Goal: Navigation & Orientation: Find specific page/section

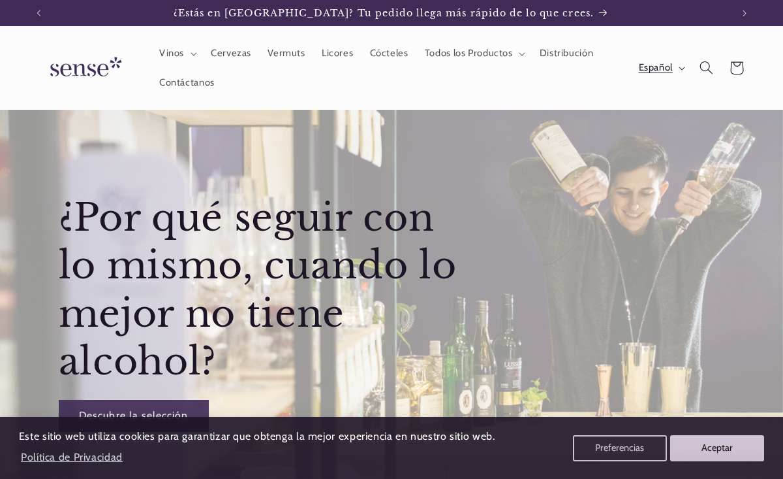
click at [646, 69] on span "Español" at bounding box center [656, 68] width 34 height 14
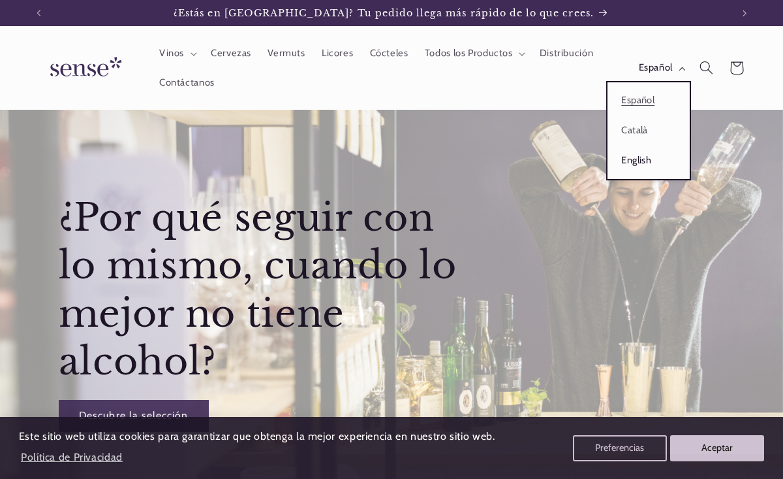
click at [635, 162] on link "English" at bounding box center [649, 161] width 82 height 30
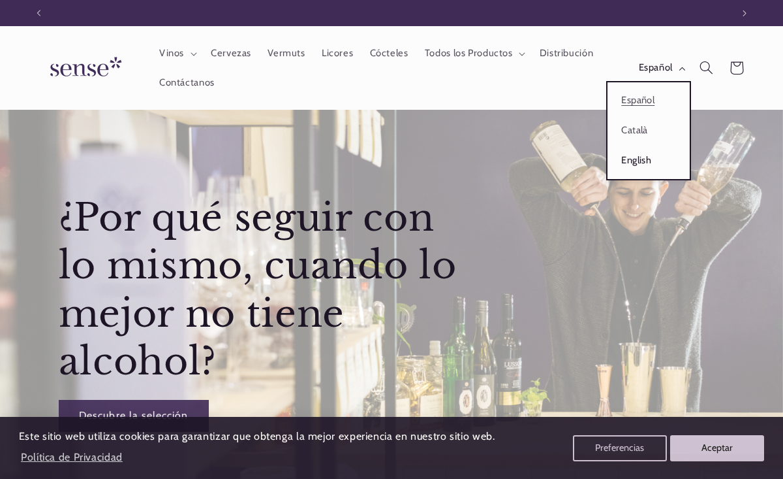
scroll to position [0, 693]
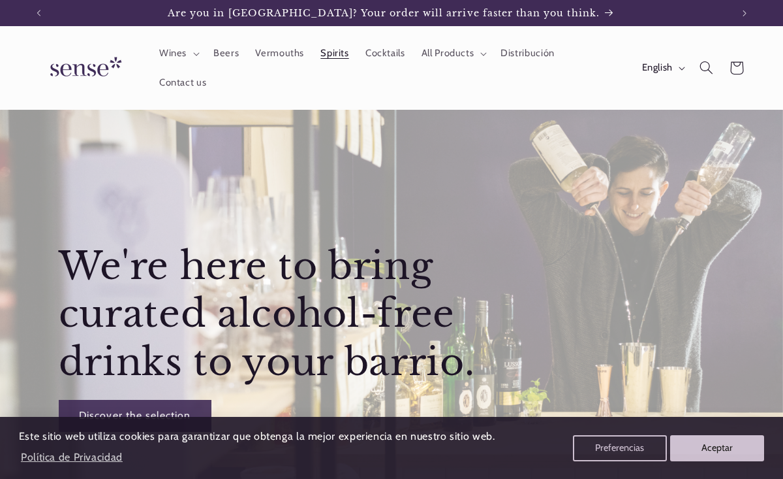
click at [336, 53] on span "Spirits" at bounding box center [335, 53] width 28 height 12
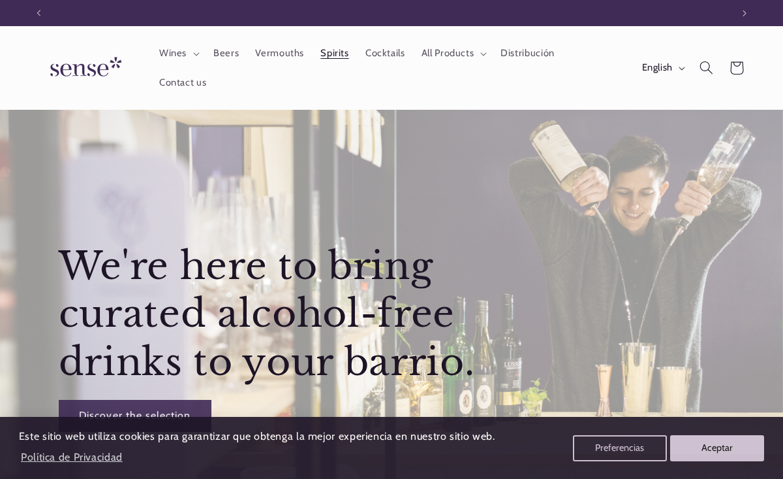
scroll to position [0, 693]
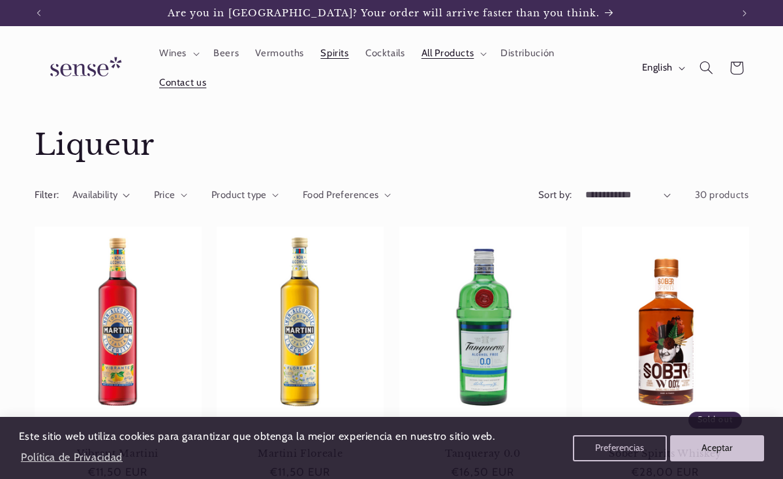
click at [190, 84] on span "Contact us" at bounding box center [182, 82] width 47 height 12
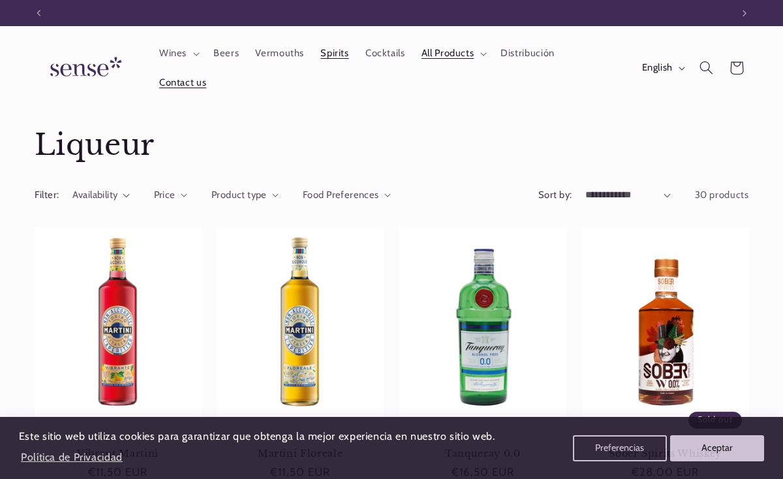
scroll to position [0, 693]
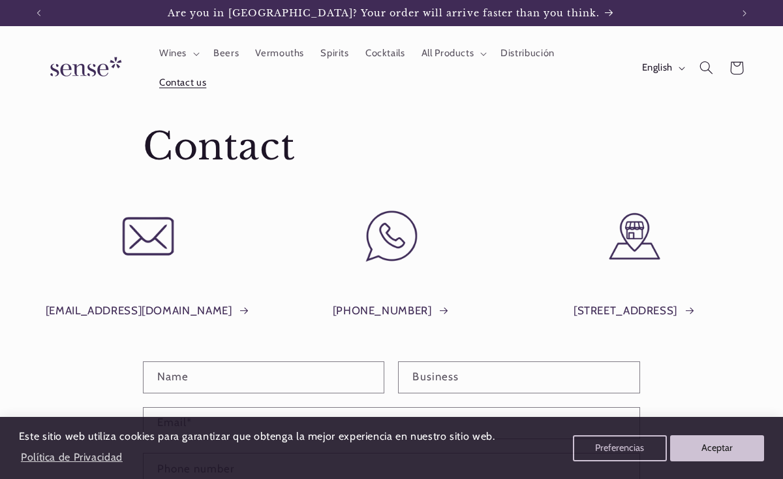
scroll to position [180, 0]
